Goal: Navigation & Orientation: Find specific page/section

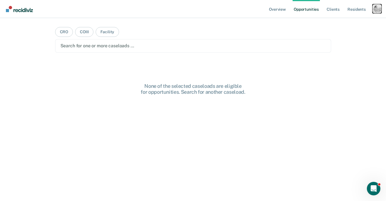
click at [377, 12] on div "Profile dropdown button" at bounding box center [377, 8] width 9 height 9
click at [341, 25] on div "Profile How it works Log Out" at bounding box center [354, 30] width 54 height 28
click at [339, 23] on link "Profile" at bounding box center [354, 23] width 45 height 5
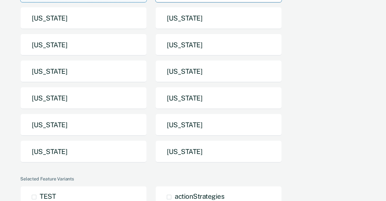
scroll to position [138, 0]
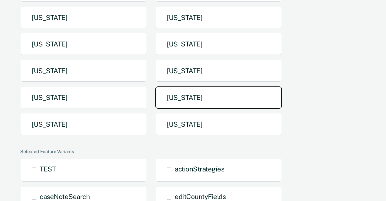
click at [231, 86] on button "[US_STATE]" at bounding box center [218, 97] width 127 height 22
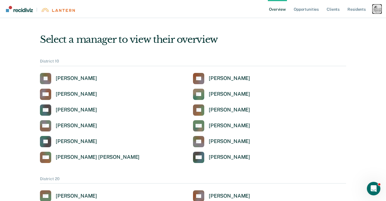
click at [378, 12] on div "Profile dropdown button" at bounding box center [377, 9] width 9 height 9
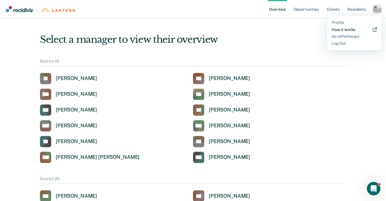
click at [348, 29] on link "How it works" at bounding box center [354, 29] width 45 height 5
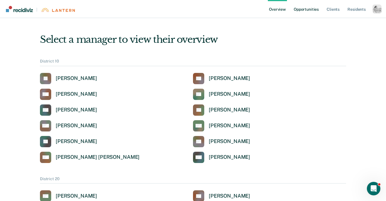
click at [312, 10] on link "Opportunities" at bounding box center [306, 9] width 27 height 18
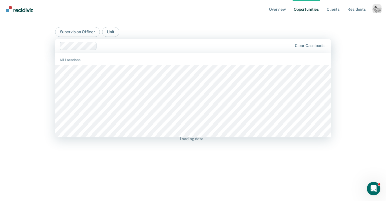
click at [119, 48] on div at bounding box center [195, 45] width 193 height 6
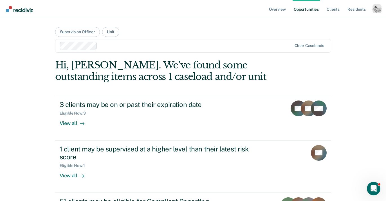
click at [197, 32] on main "Supervision Officer Unit Clear caseloads Hi, [PERSON_NAME]. We’ve found some ou…" at bounding box center [193, 132] width 290 height 228
click at [373, 8] on div "Profile dropdown button" at bounding box center [377, 8] width 9 height 9
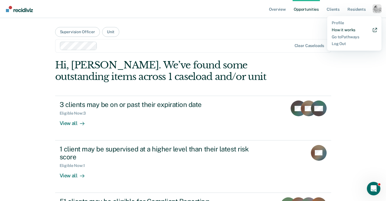
click at [338, 32] on link "How it works" at bounding box center [354, 30] width 45 height 5
